Goal: Task Accomplishment & Management: Use online tool/utility

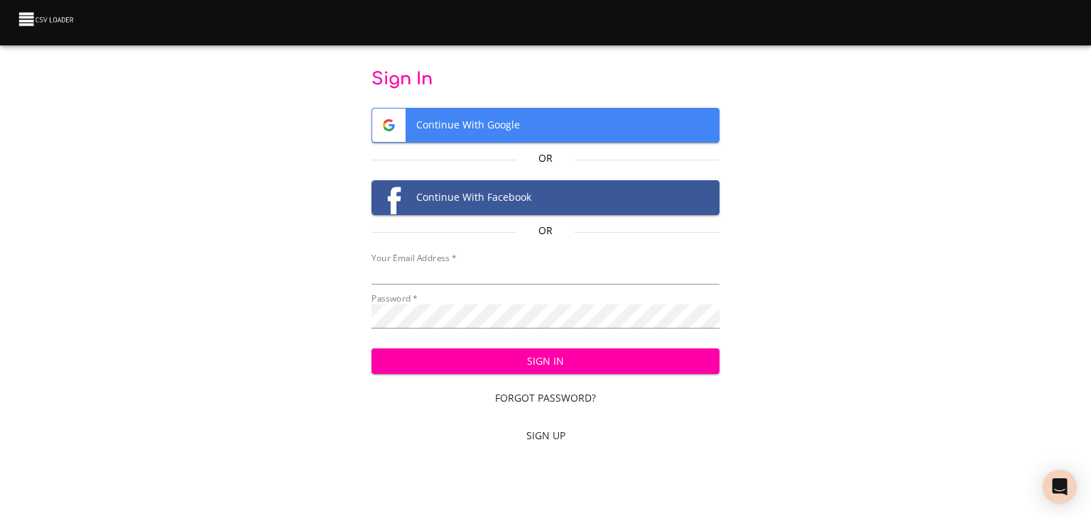
type input "[EMAIL_ADDRESS][DOMAIN_NAME]"
click at [442, 364] on span "Sign In" at bounding box center [546, 362] width 326 height 18
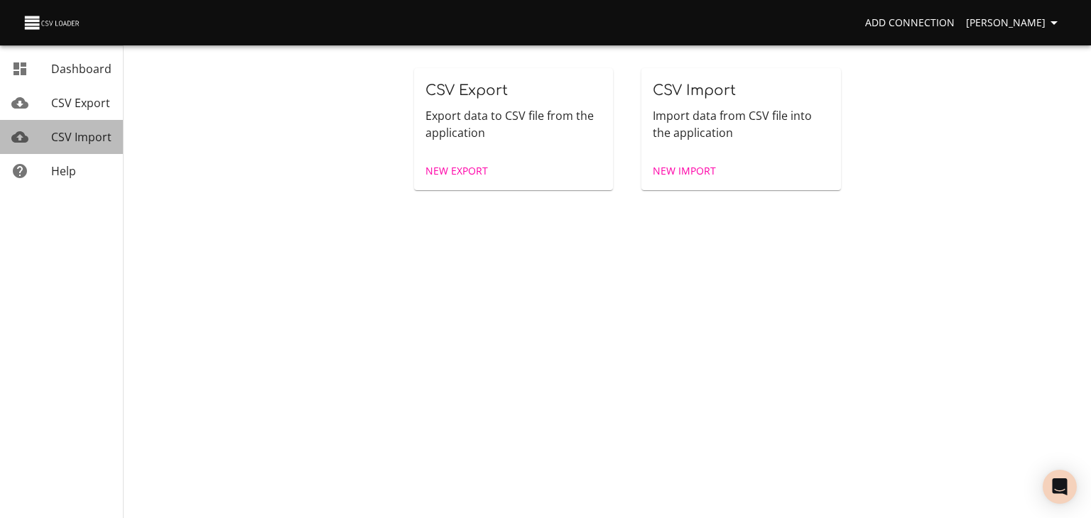
click at [93, 143] on span "CSV Import" at bounding box center [81, 137] width 60 height 16
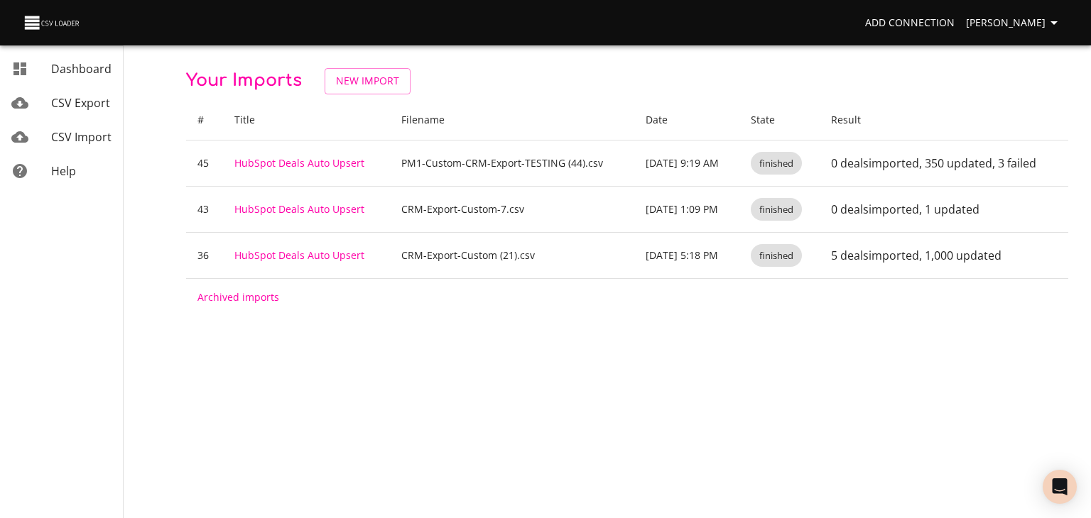
click at [287, 170] on link "HubSpot Deals Auto Upsert" at bounding box center [299, 162] width 130 height 13
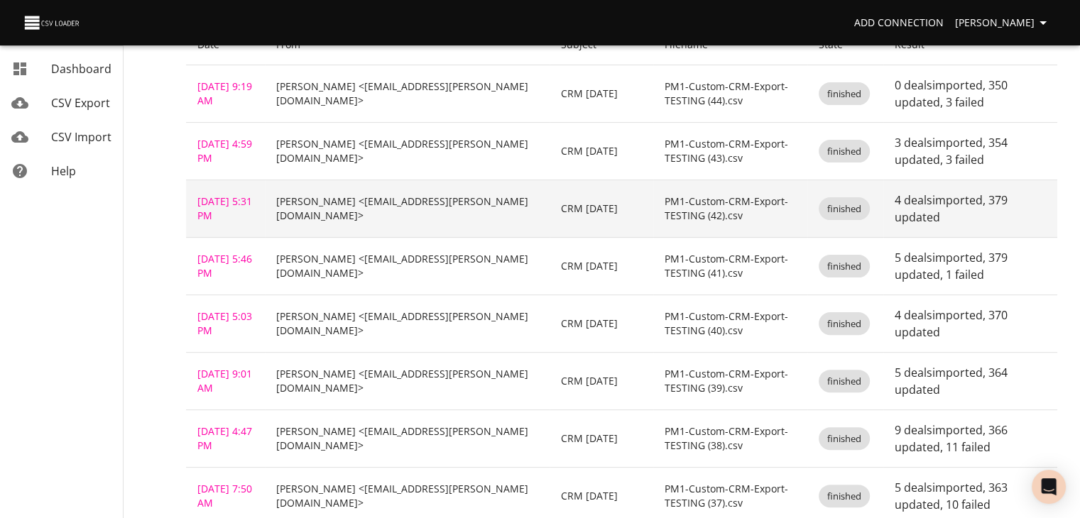
scroll to position [355, 0]
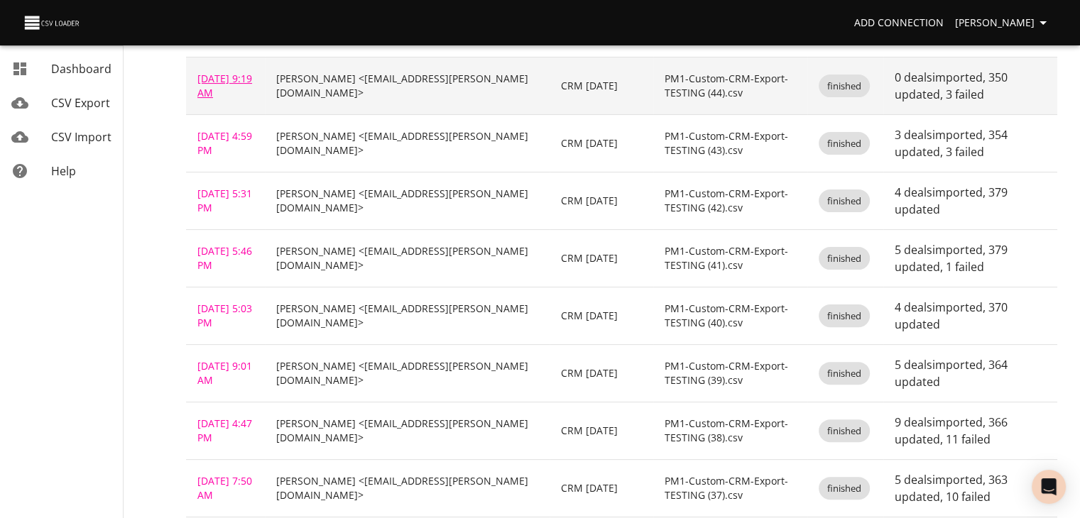
click at [228, 99] on link "Oct 6, 2025 9:19 AM" at bounding box center [224, 86] width 55 height 28
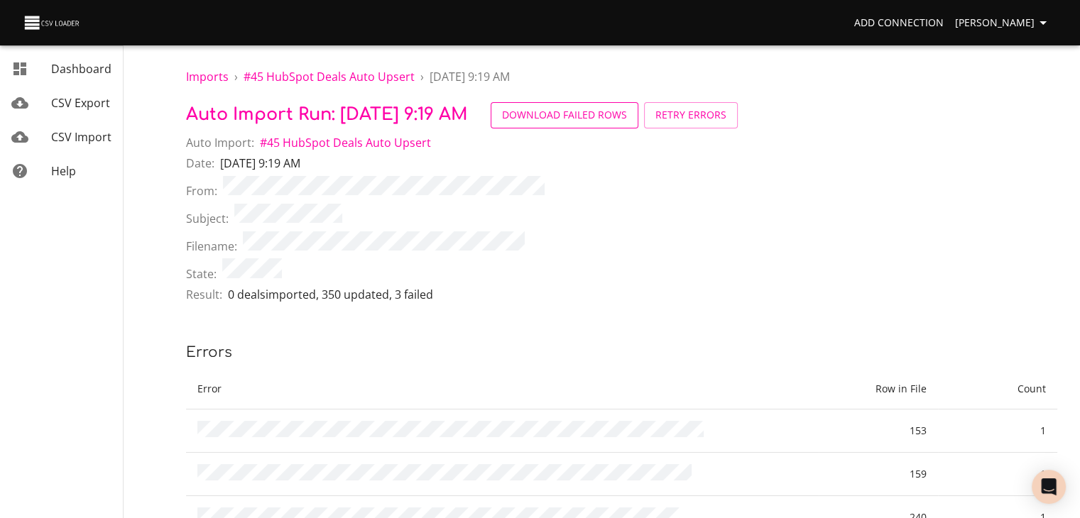
click at [627, 123] on span "Download Failed Rows" at bounding box center [564, 116] width 125 height 18
